Goal: Task Accomplishment & Management: Complete application form

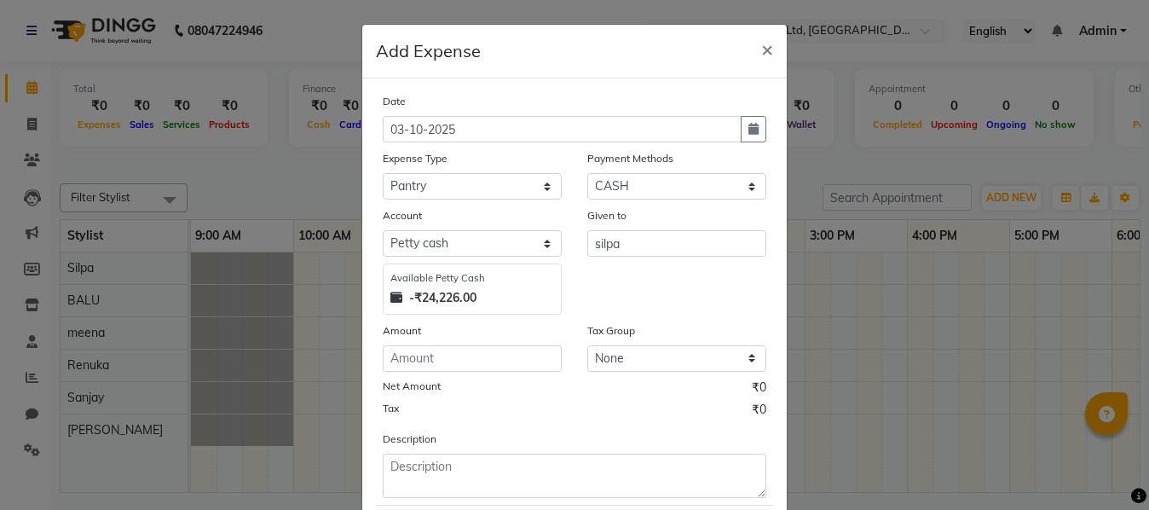
select select "18"
select select "1"
select select "6896"
click at [398, 366] on input "number" at bounding box center [472, 358] width 179 height 26
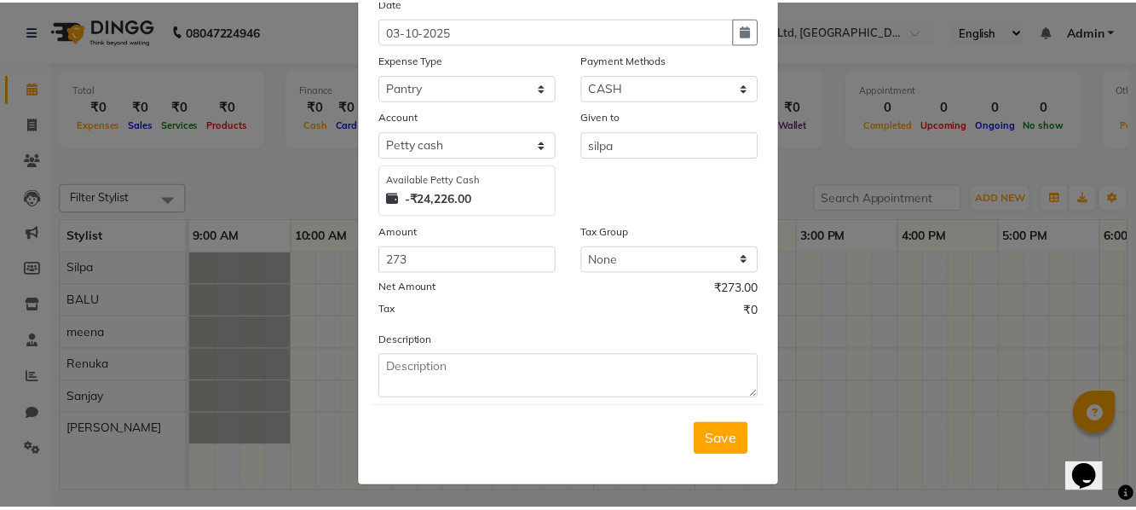
scroll to position [101, 0]
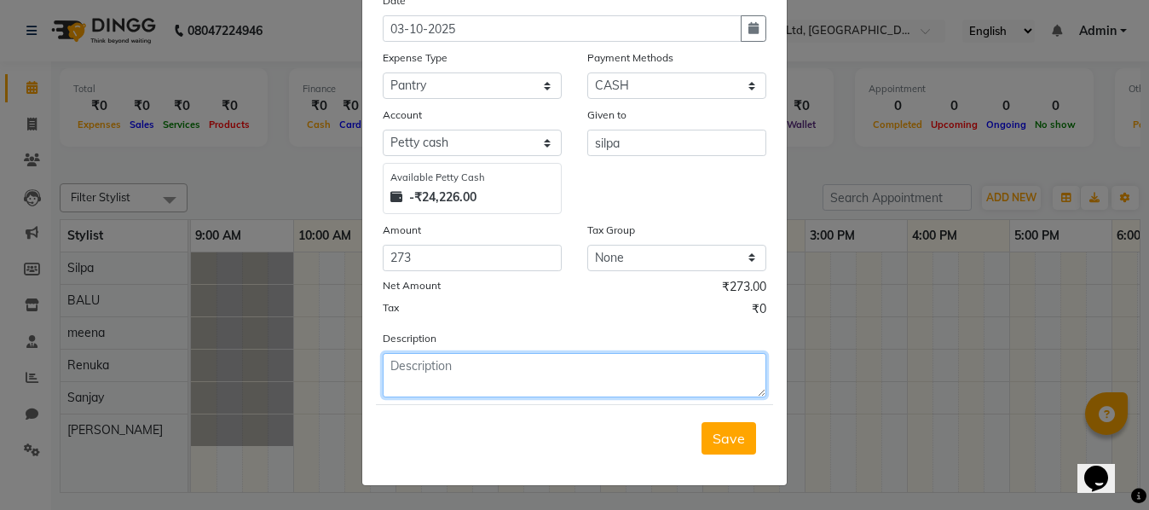
click at [395, 378] on textarea at bounding box center [574, 375] width 383 height 44
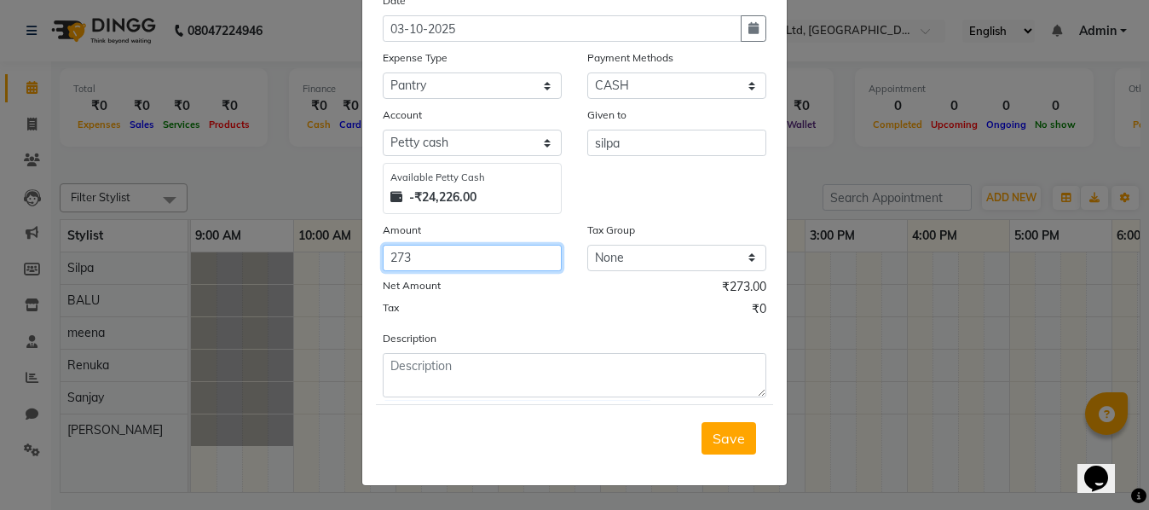
click at [411, 259] on input "273" at bounding box center [472, 258] width 179 height 26
type input "2"
type input "300"
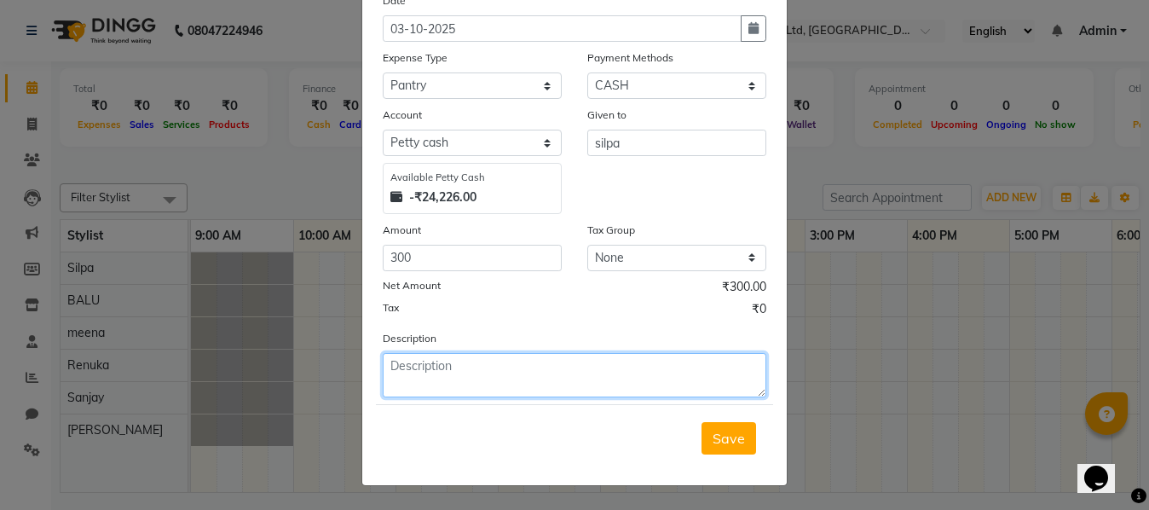
click at [395, 368] on textarea at bounding box center [574, 375] width 383 height 44
type textarea "flowers' gummadi kaya,mamidakulu for dushera"
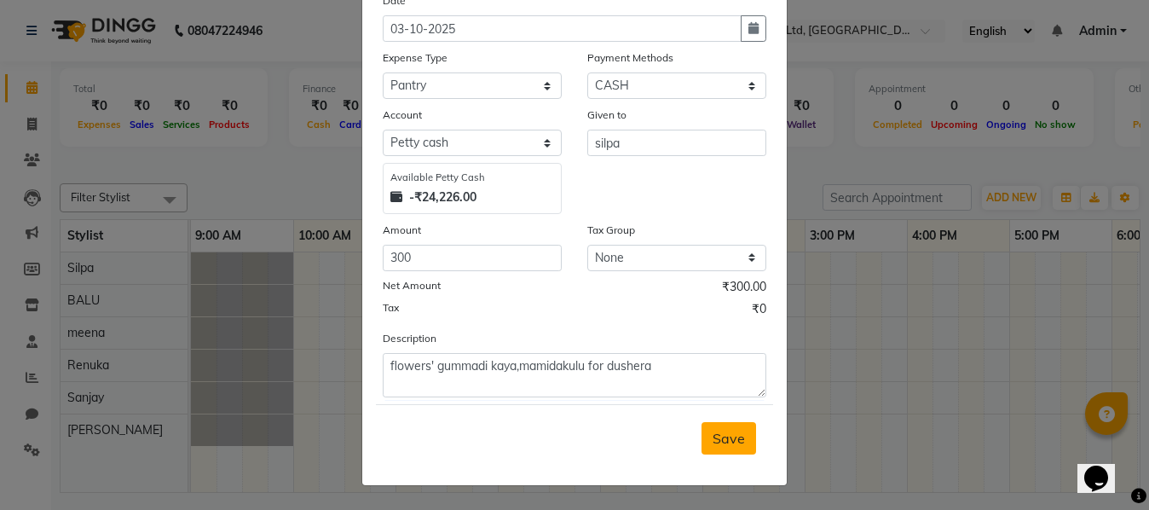
click at [746, 440] on button "Save" at bounding box center [728, 438] width 55 height 32
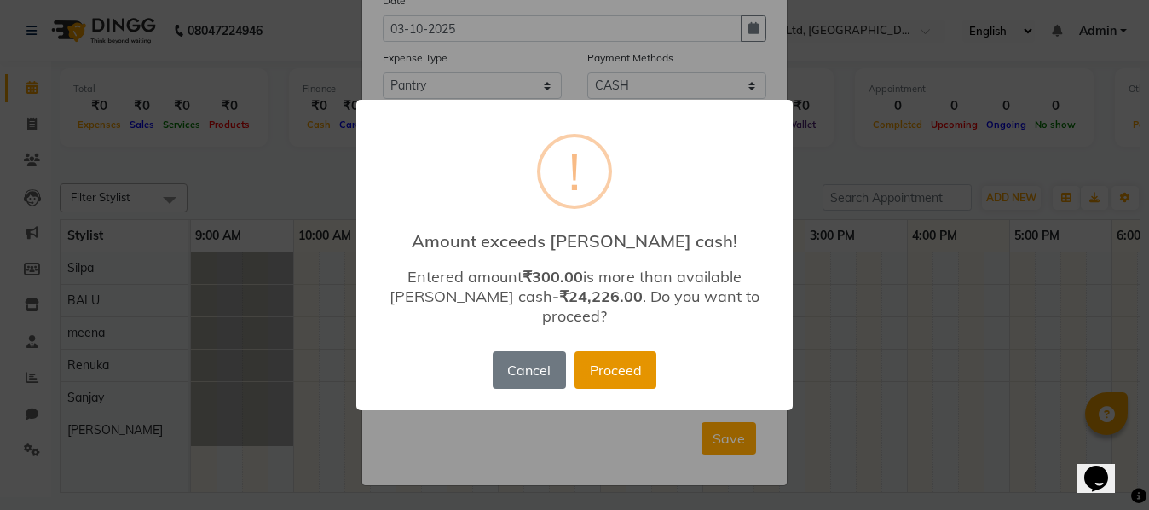
click at [624, 356] on button "Proceed" at bounding box center [615, 369] width 82 height 37
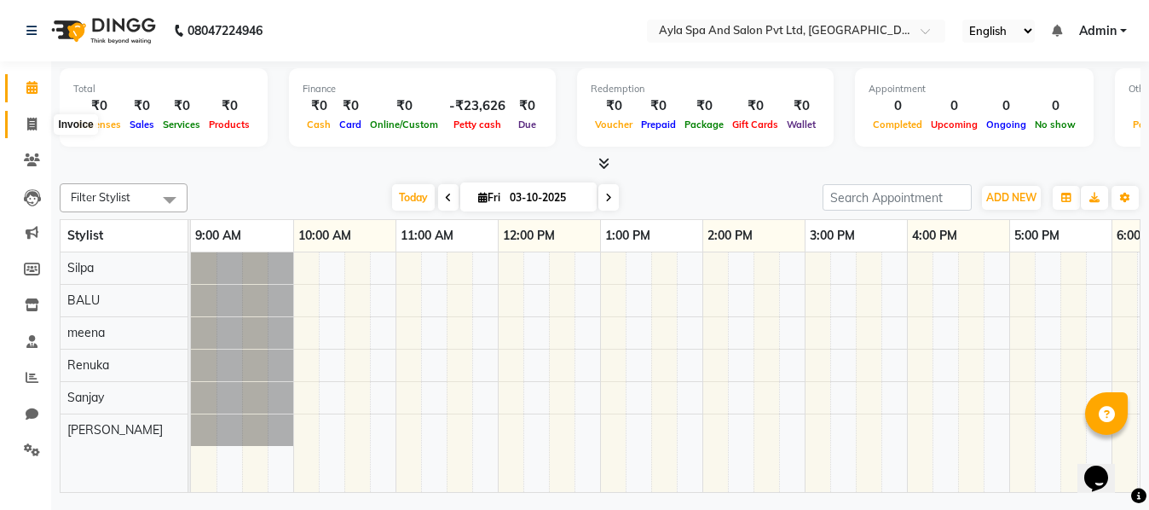
click at [26, 124] on span at bounding box center [32, 125] width 30 height 20
select select "service"
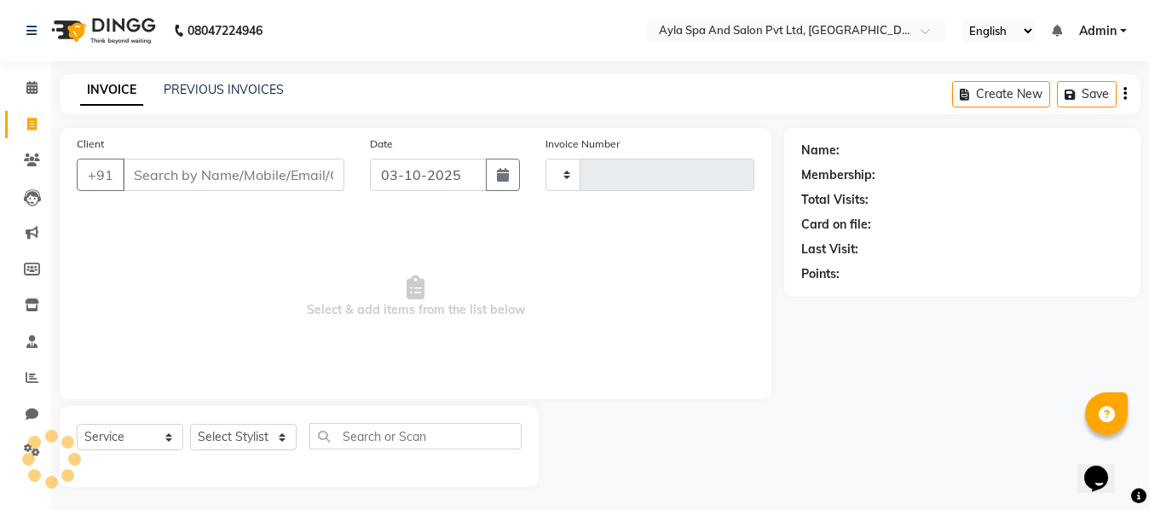
type input "1670"
select select "7756"
click at [164, 183] on input "Client" at bounding box center [232, 174] width 218 height 32
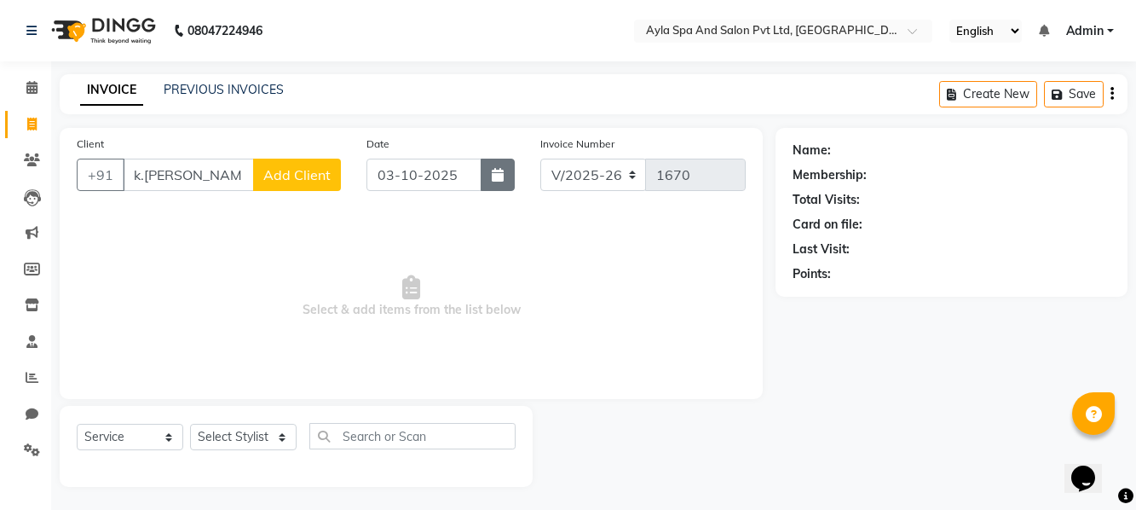
type input "k.[PERSON_NAME]"
click at [502, 181] on icon "button" at bounding box center [498, 175] width 12 height 14
select select "10"
select select "2025"
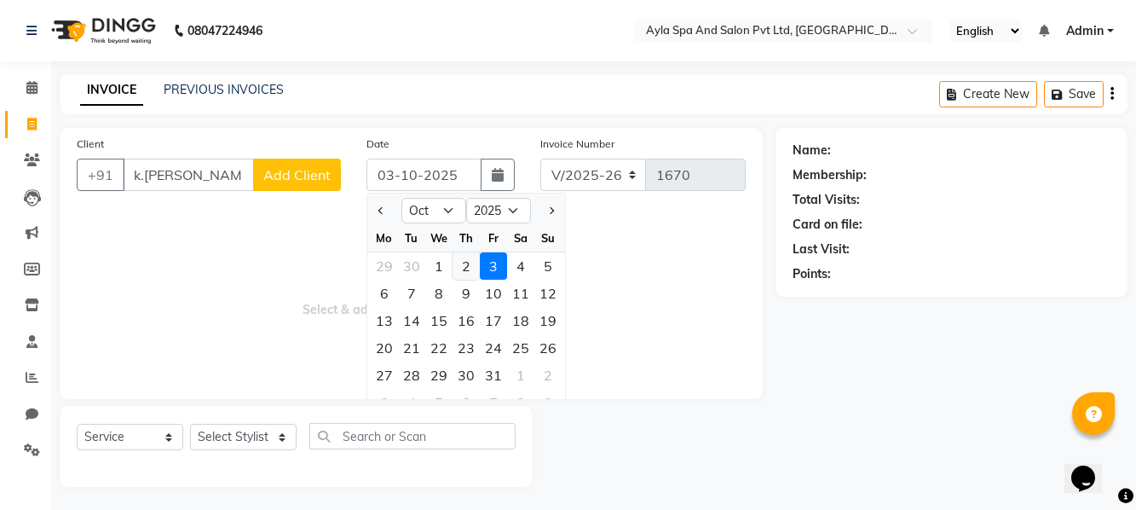
click at [464, 266] on div "2" at bounding box center [465, 265] width 27 height 27
type input "02-10-2025"
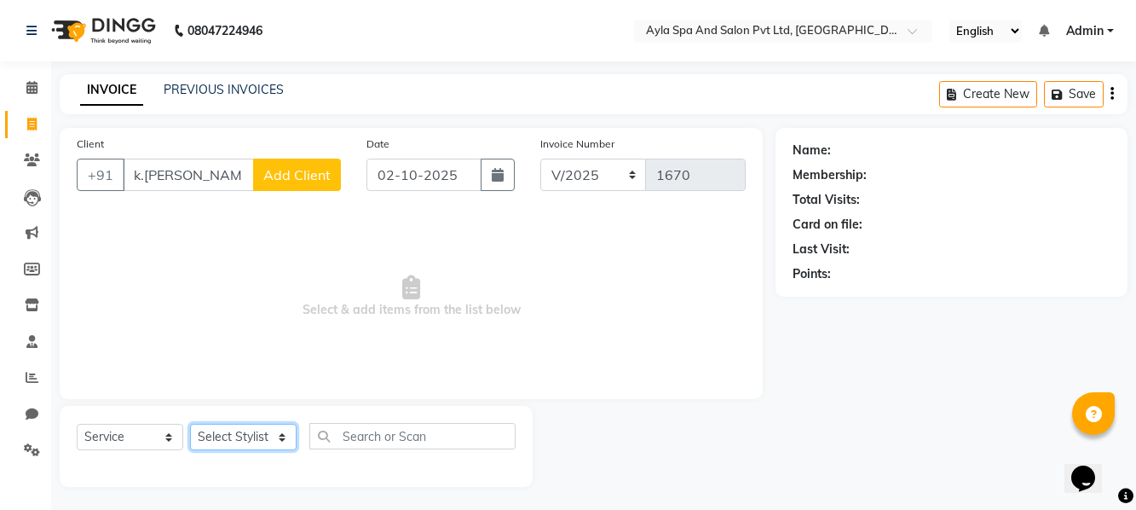
click at [280, 435] on select "Select Stylist BALU meena Renuka [PERSON_NAME] [PERSON_NAME]" at bounding box center [243, 437] width 107 height 26
click at [169, 436] on select "Select Service Product Membership Package Voucher Prepaid Gift Card" at bounding box center [130, 437] width 107 height 26
select select "membership"
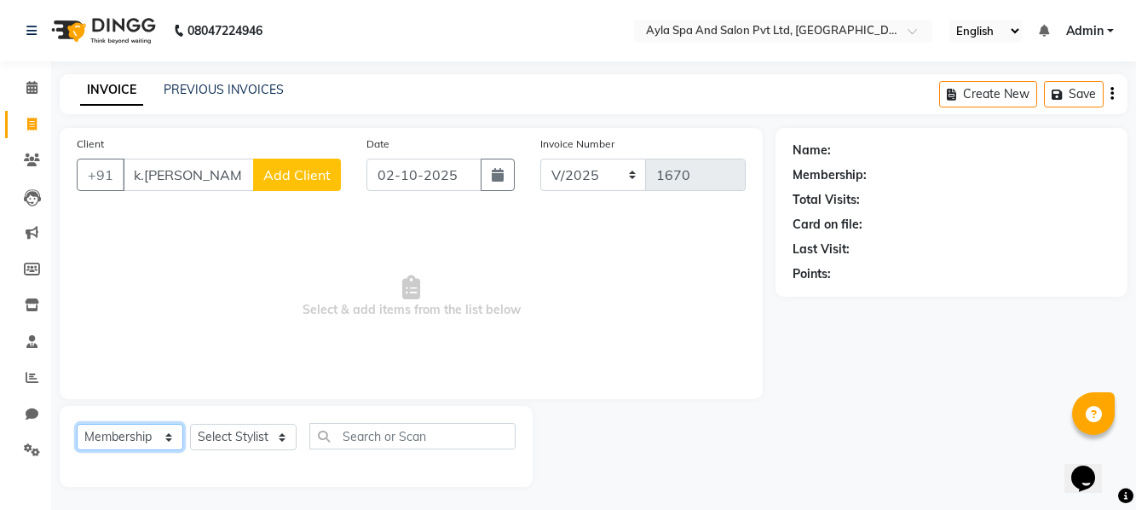
click at [77, 424] on select "Select Service Product Membership Package Voucher Prepaid Gift Card" at bounding box center [130, 437] width 107 height 26
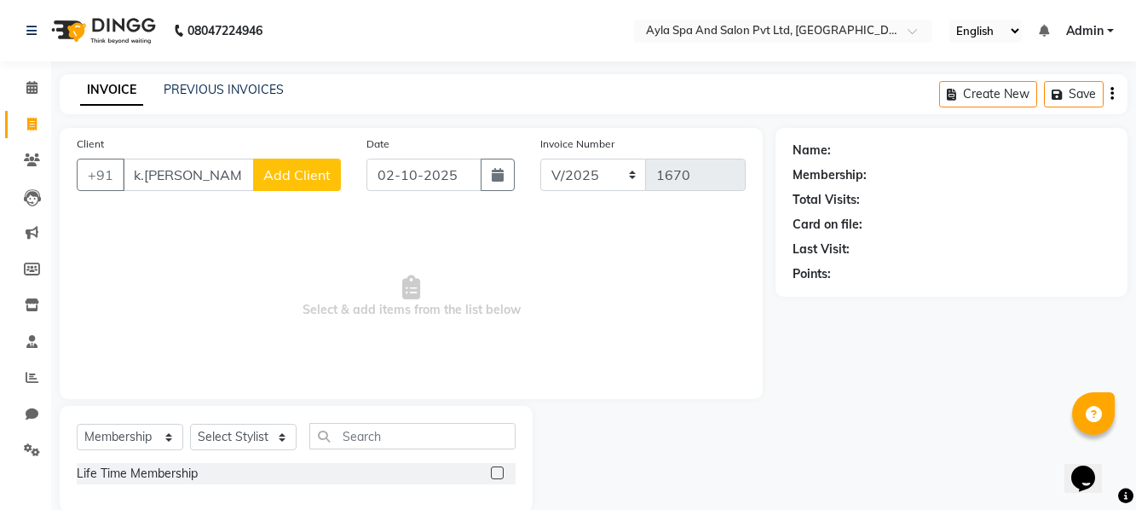
click at [499, 473] on label at bounding box center [497, 472] width 13 height 13
click at [499, 473] on input "checkbox" at bounding box center [496, 473] width 11 height 11
click at [493, 475] on label at bounding box center [497, 472] width 13 height 13
click at [493, 475] on input "checkbox" at bounding box center [496, 473] width 11 height 11
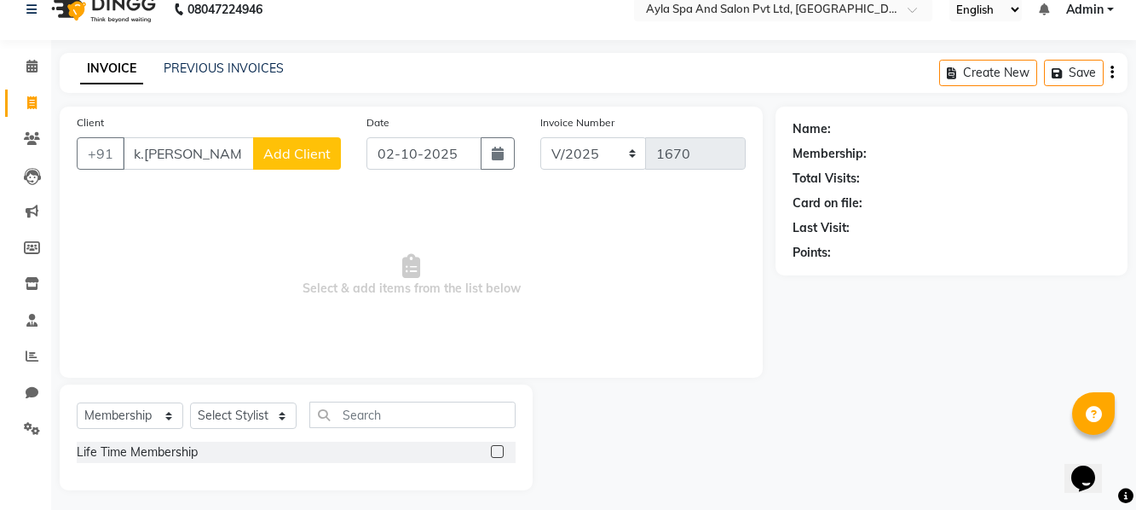
scroll to position [27, 0]
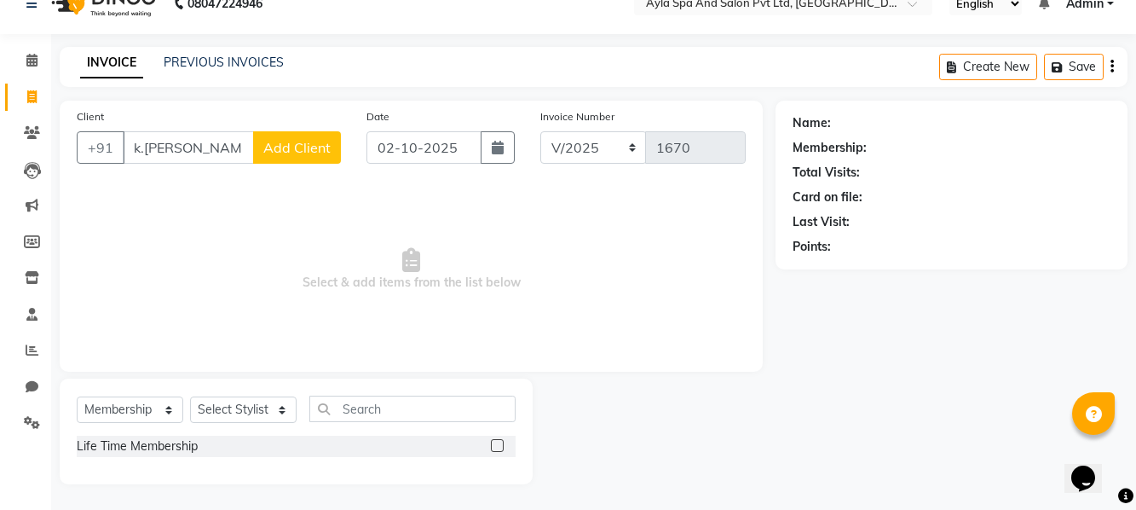
click at [493, 446] on label at bounding box center [497, 445] width 13 height 13
click at [493, 446] on input "checkbox" at bounding box center [496, 446] width 11 height 11
checkbox input "false"
click at [281, 403] on select "Select Stylist BALU meena Renuka [PERSON_NAME] [PERSON_NAME]" at bounding box center [243, 409] width 107 height 26
select select "84227"
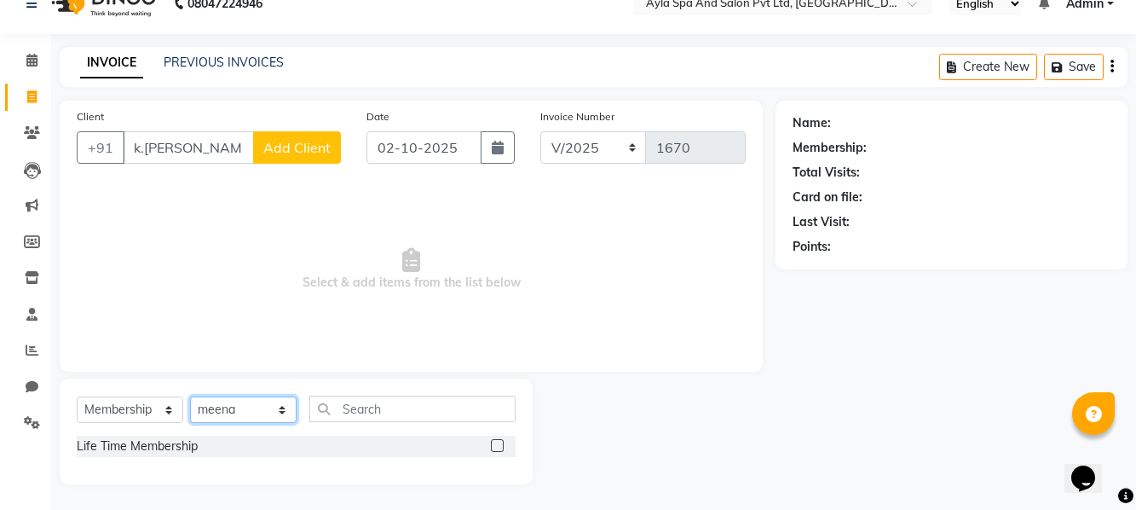
click at [190, 396] on select "Select Stylist BALU meena Renuka [PERSON_NAME] [PERSON_NAME]" at bounding box center [243, 409] width 107 height 26
click at [498, 447] on label at bounding box center [497, 445] width 13 height 13
click at [498, 447] on input "checkbox" at bounding box center [496, 446] width 11 height 11
select select "select"
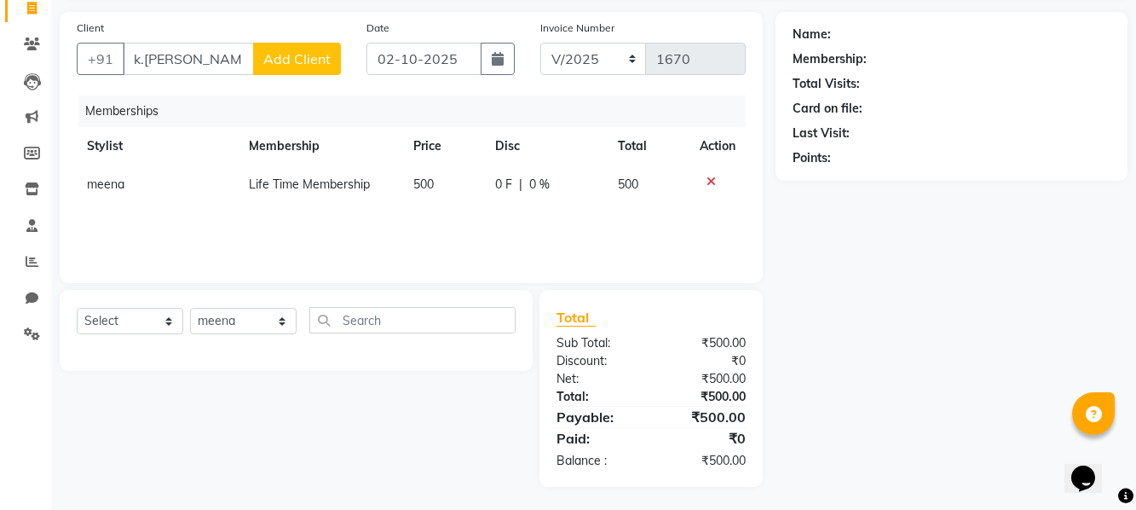
scroll to position [118, 0]
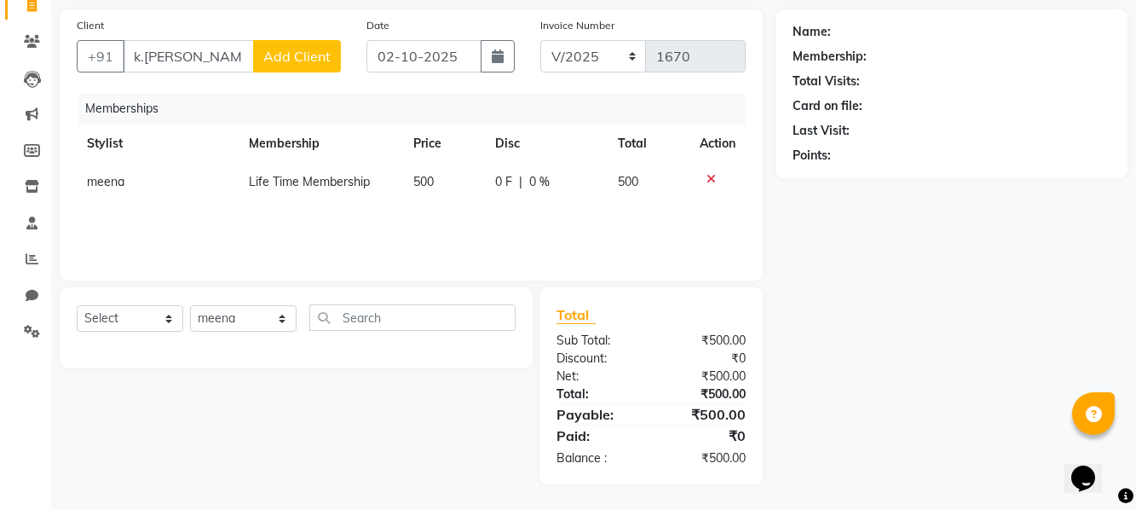
click at [977, 291] on div "Name: Membership: Total Visits: Card on file: Last Visit: Points:" at bounding box center [957, 246] width 365 height 475
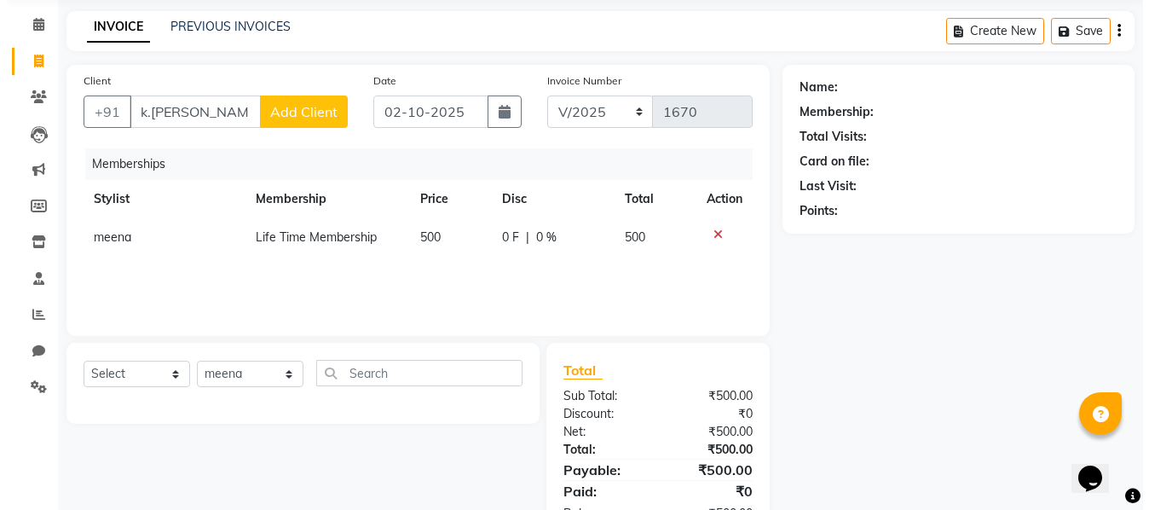
scroll to position [0, 0]
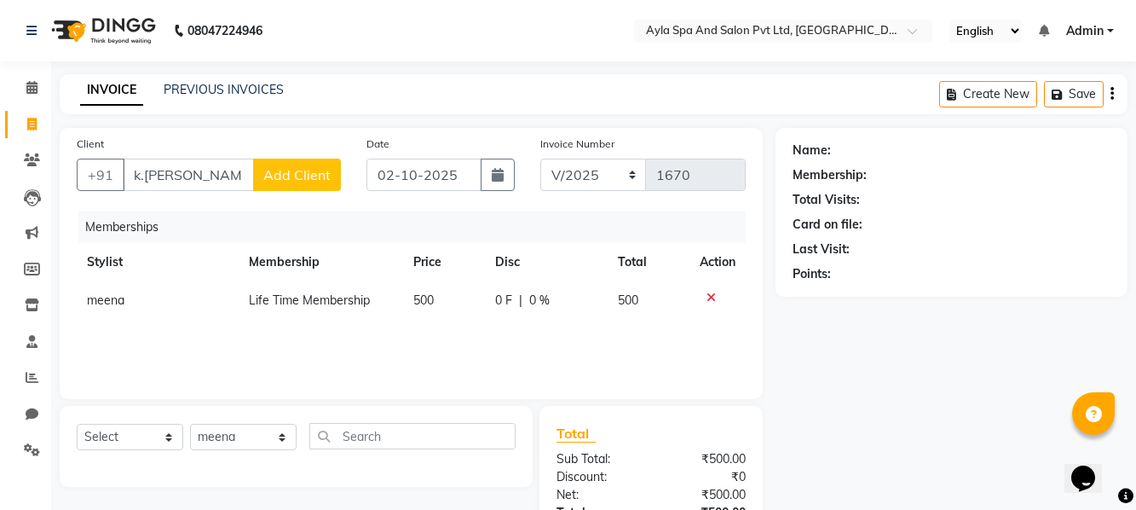
click at [84, 95] on link "INVOICE" at bounding box center [111, 90] width 63 height 31
click at [33, 82] on icon at bounding box center [31, 87] width 11 height 13
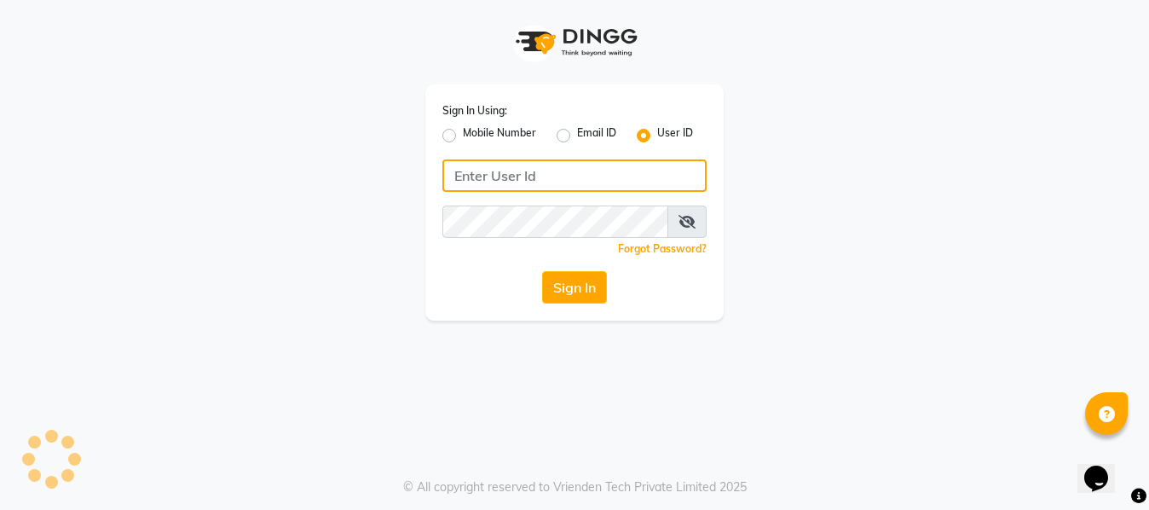
type input "Ayla@123"
